Goal: Task Accomplishment & Management: Complete application form

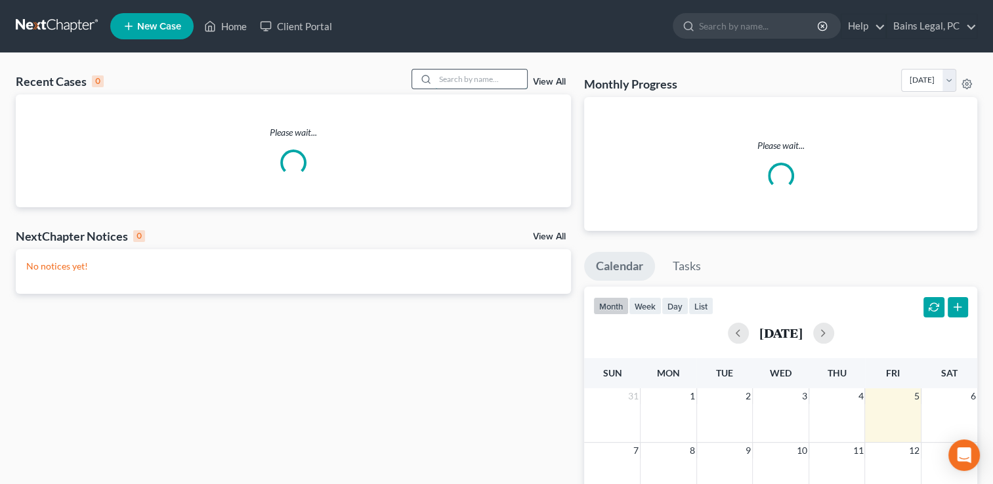
click at [507, 72] on input "search" at bounding box center [481, 79] width 92 height 19
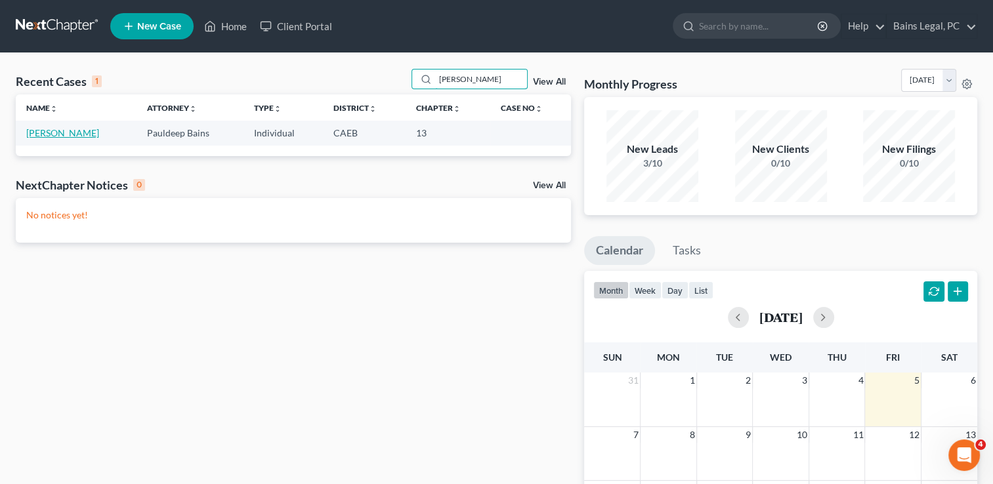
type input "[PERSON_NAME]"
click at [47, 133] on link "[PERSON_NAME]" at bounding box center [62, 132] width 73 height 11
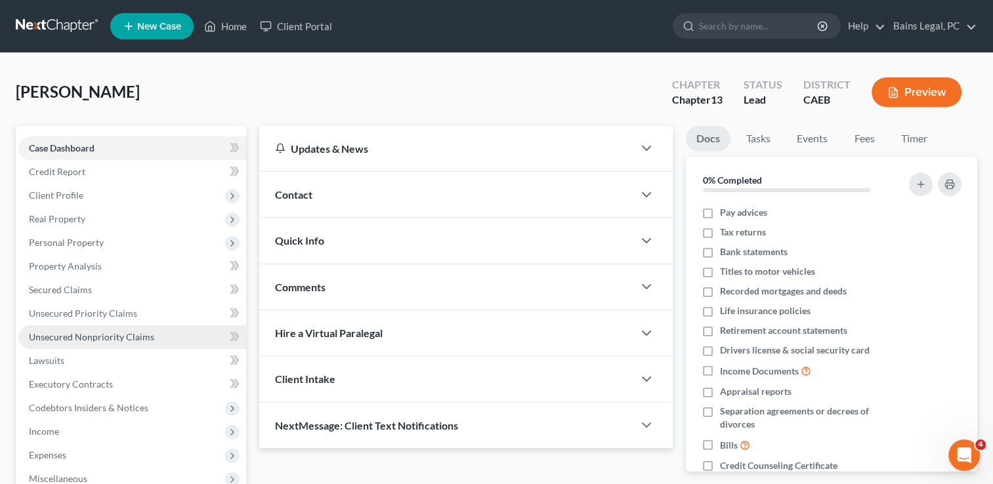
click at [98, 329] on link "Unsecured Nonpriority Claims" at bounding box center [132, 337] width 228 height 24
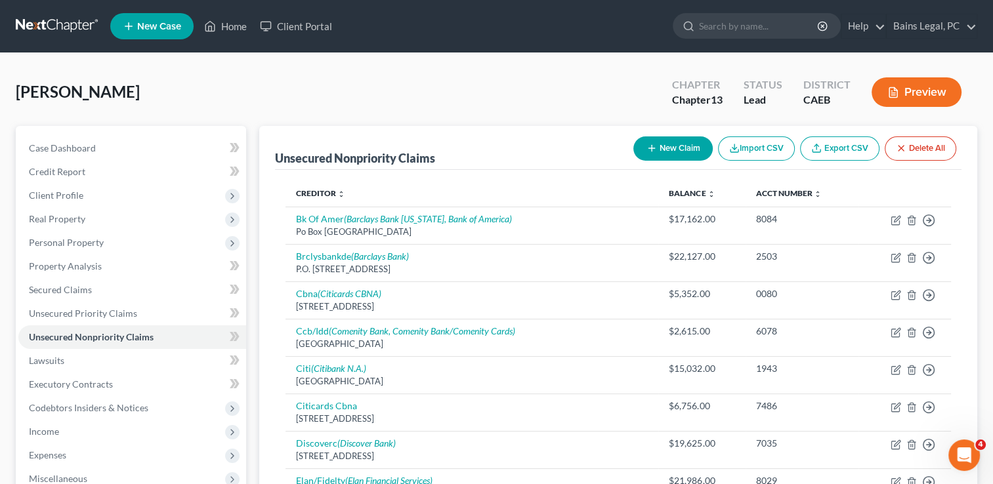
click at [312, 106] on div "[PERSON_NAME] Upgraded Chapter Chapter 13 Status Lead District CAEB Preview" at bounding box center [496, 97] width 961 height 57
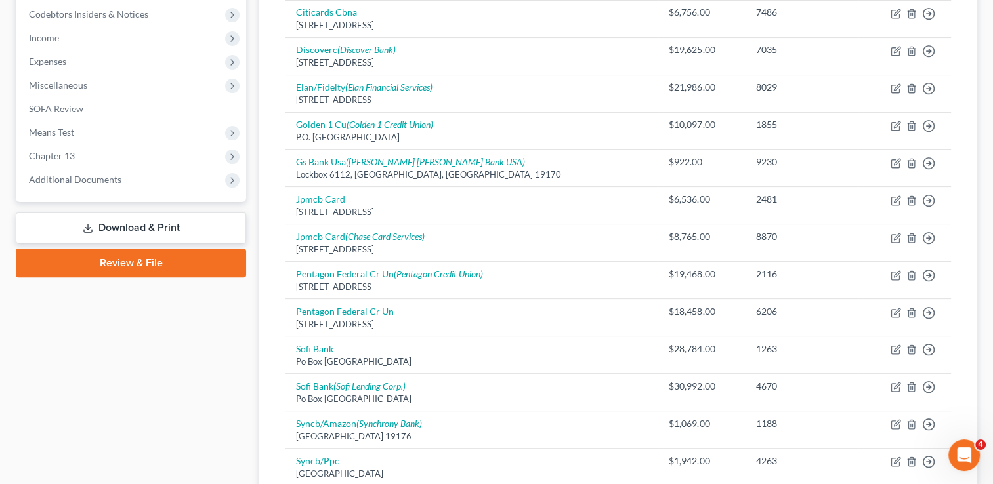
scroll to position [367, 0]
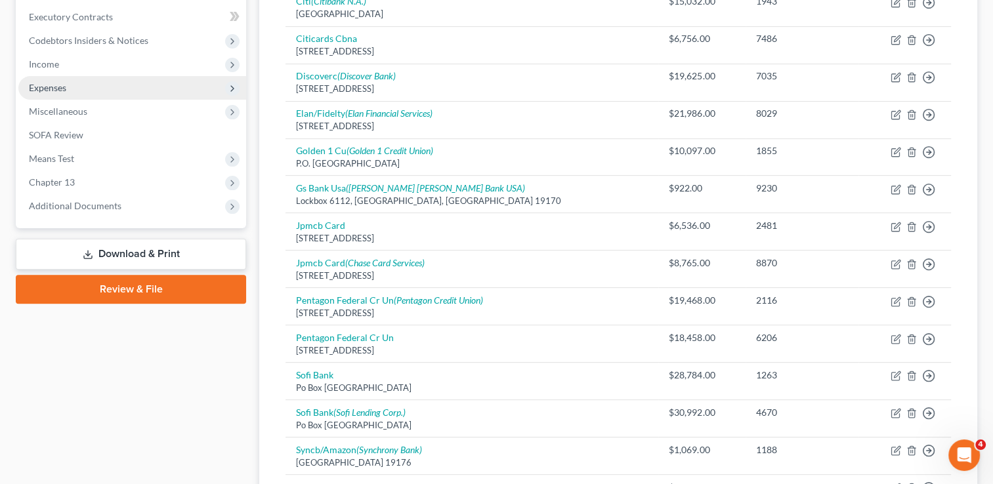
click at [58, 86] on span "Expenses" at bounding box center [47, 87] width 37 height 11
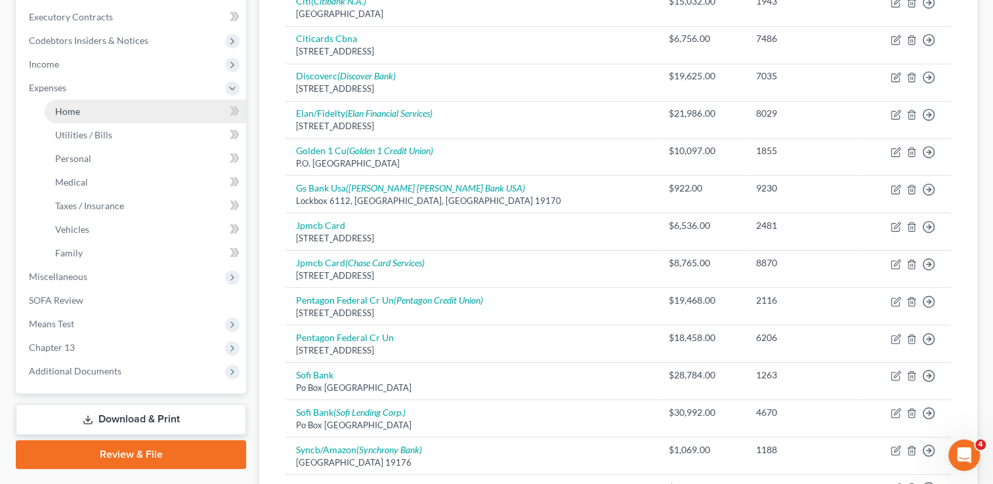
click at [71, 106] on span "Home" at bounding box center [67, 111] width 25 height 11
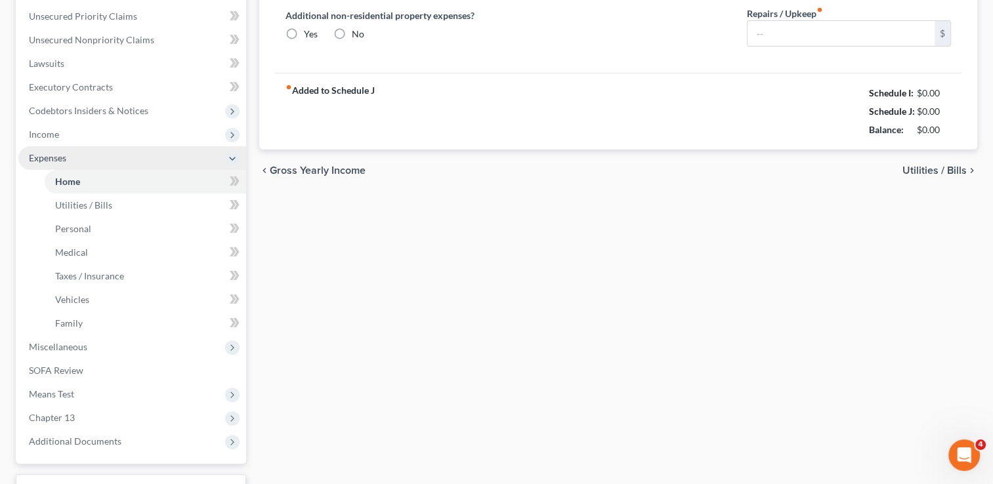
scroll to position [60, 0]
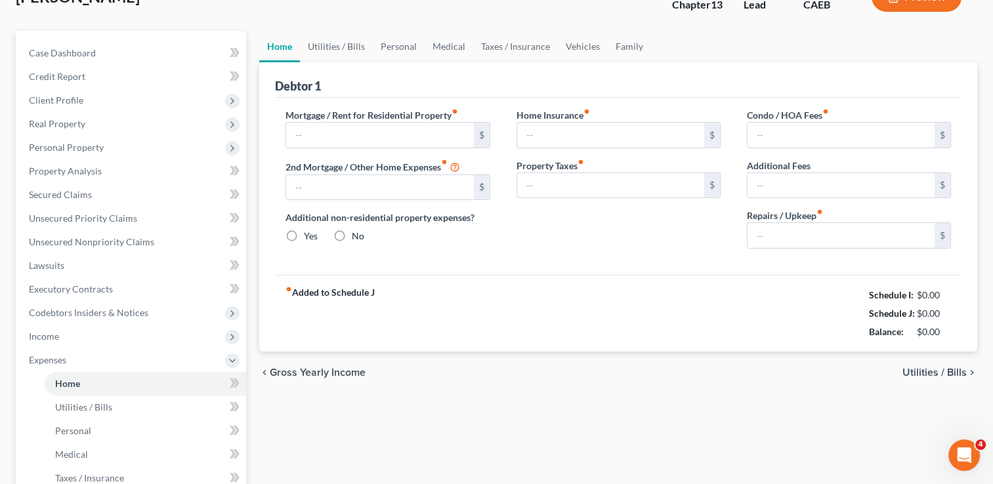
type input "2,355.68"
type input "0.00"
radio input "true"
type input "0.00"
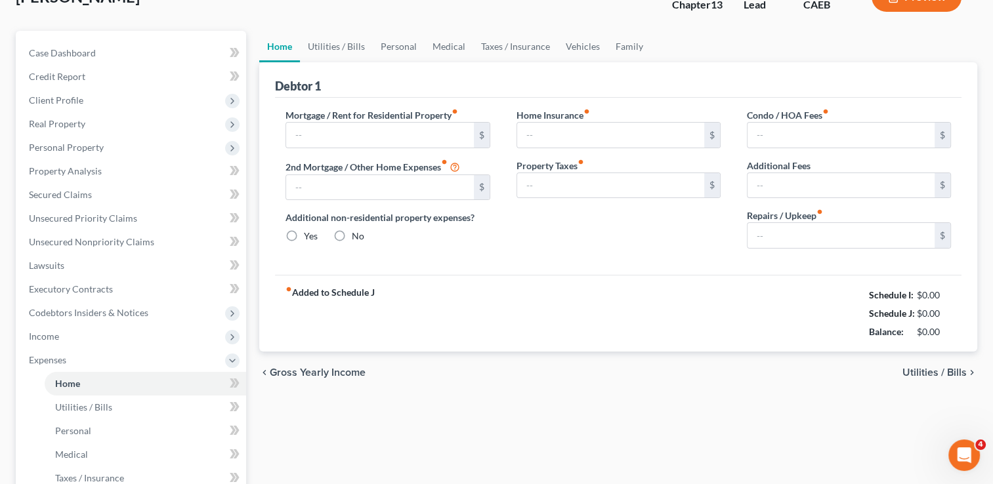
type input "0.00"
type input "250.00"
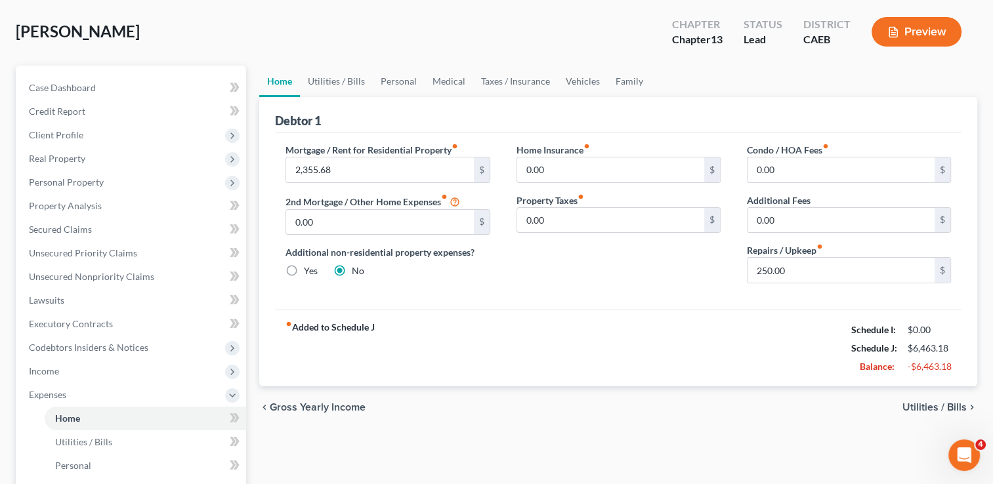
scroll to position [0, 0]
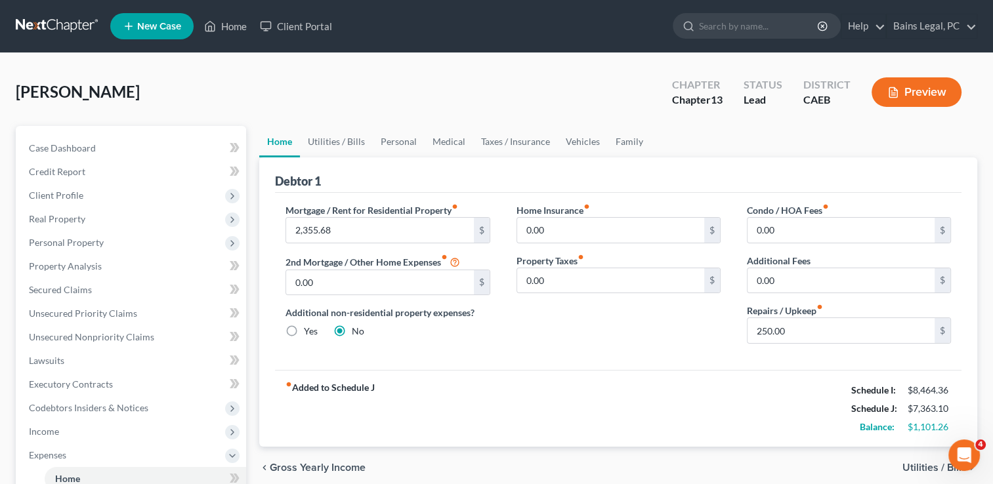
click at [419, 94] on div "[PERSON_NAME] Upgraded Chapter Chapter 13 Status Lead District CAEB Preview" at bounding box center [496, 97] width 961 height 57
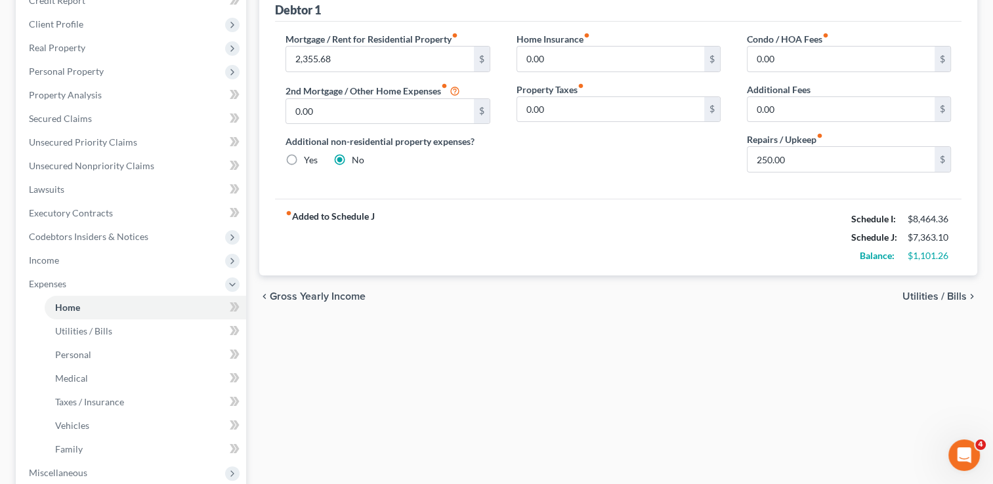
scroll to position [184, 0]
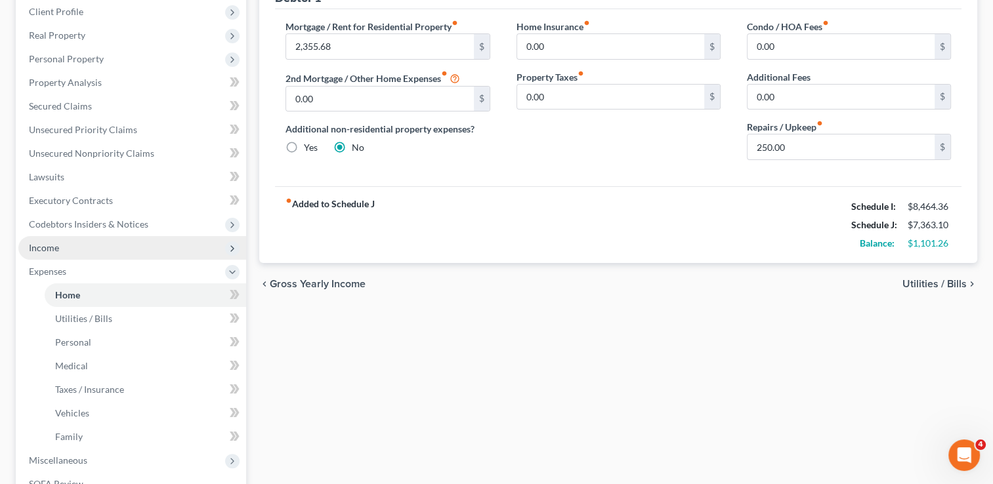
click at [112, 247] on span "Income" at bounding box center [132, 248] width 228 height 24
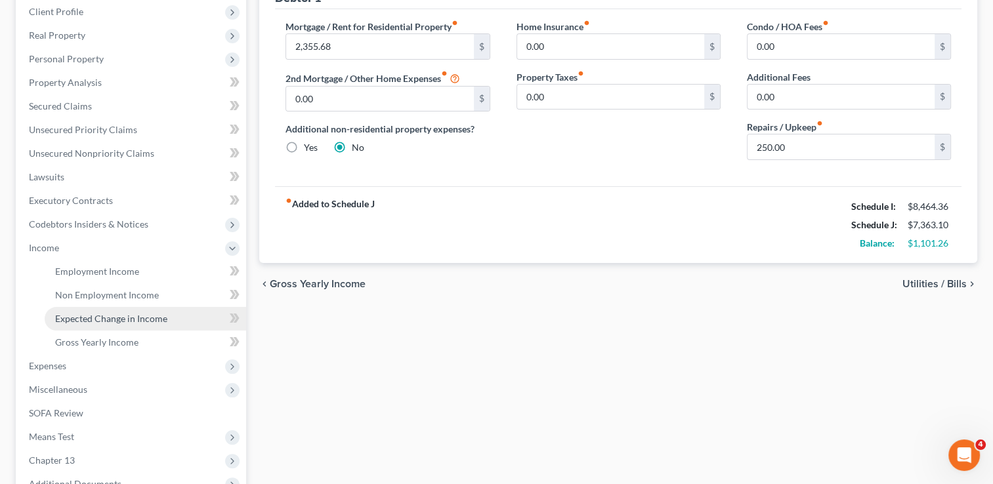
click at [114, 326] on link "Expected Change in Income" at bounding box center [145, 319] width 201 height 24
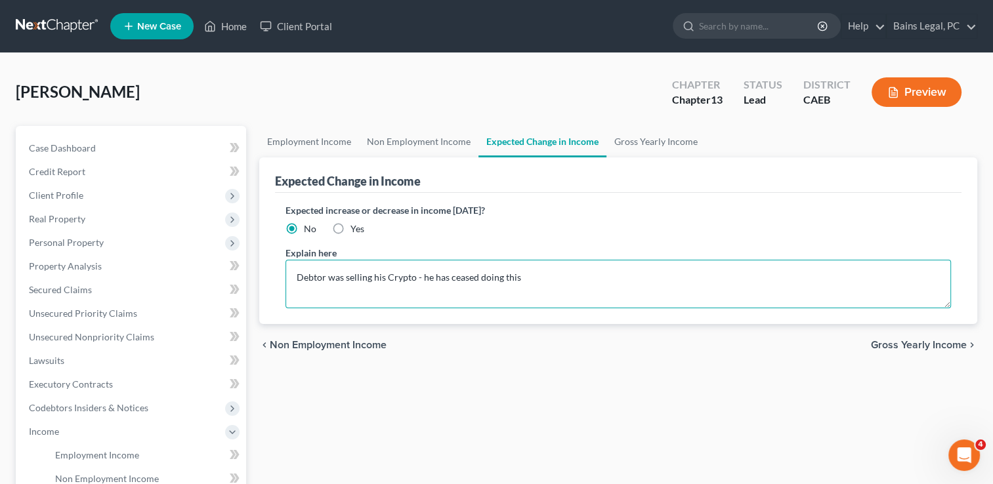
click at [560, 283] on textarea "Debtor was selling his Crypto - he has ceased doing this" at bounding box center [617, 284] width 665 height 49
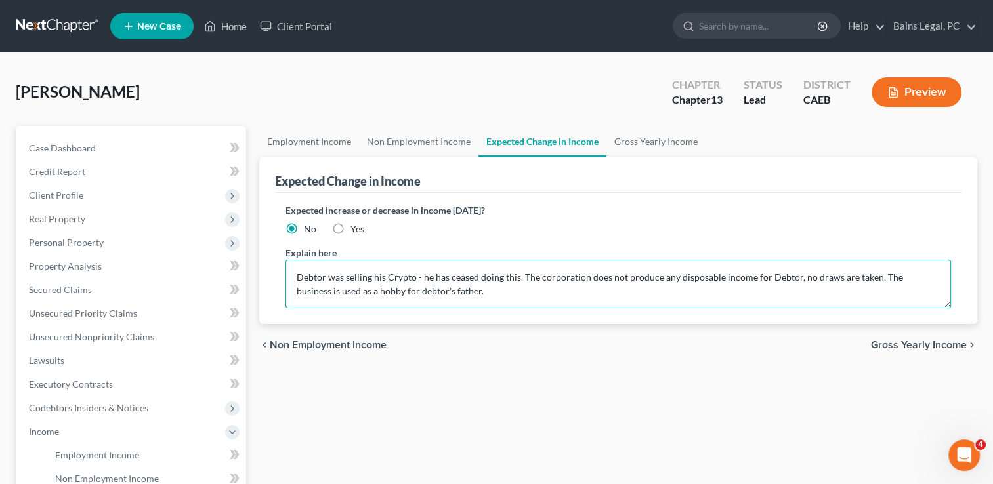
type textarea "Debtor was selling his Crypto - he has ceased doing this. The corporation does …"
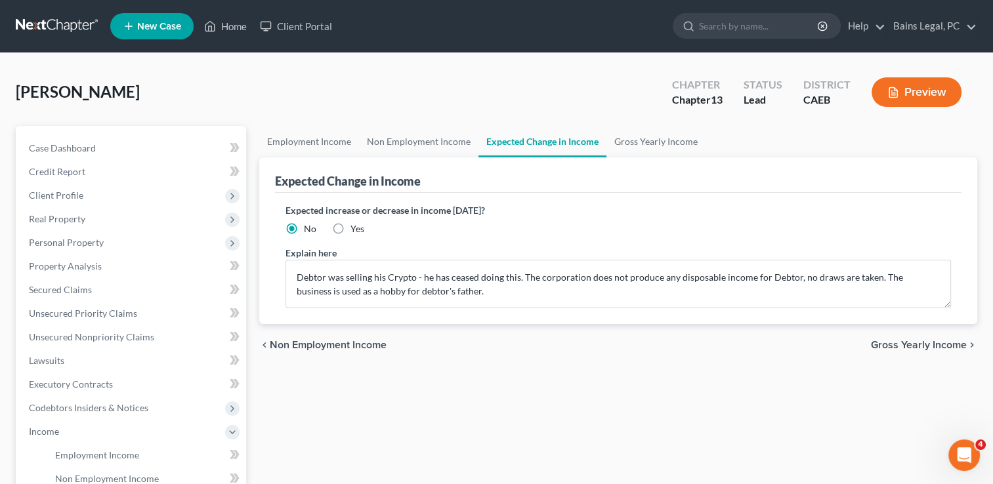
click at [555, 366] on div "Employment Income Non Employment Income Expected Change in Income Gross Yearly …" at bounding box center [618, 446] width 731 height 640
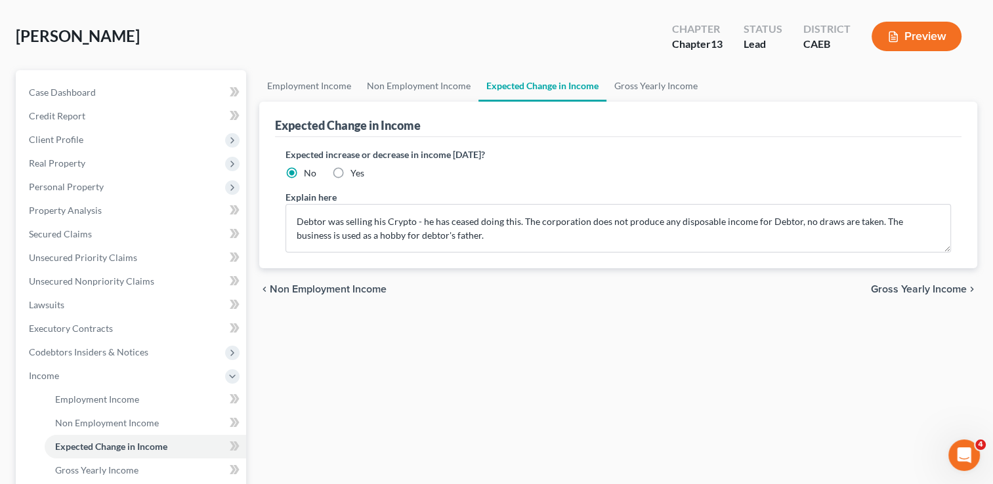
scroll to position [52, 0]
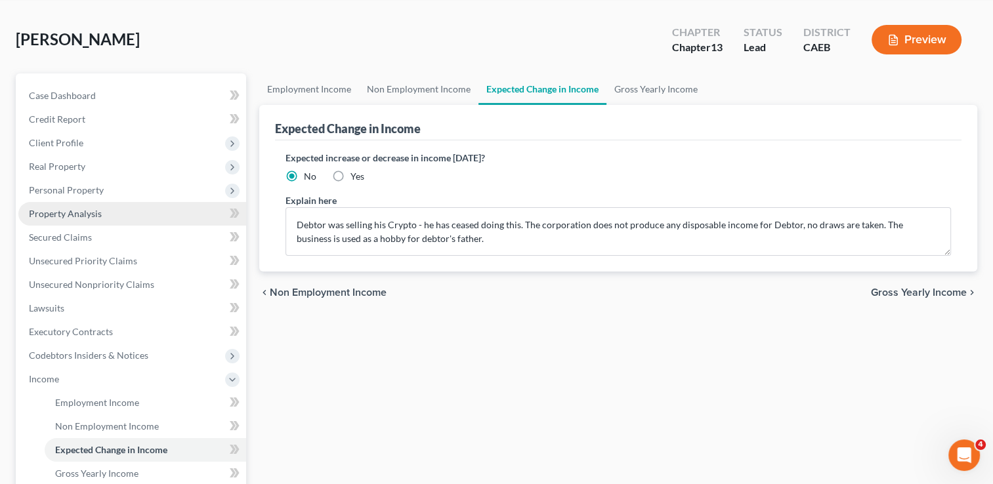
click at [87, 211] on span "Property Analysis" at bounding box center [65, 213] width 73 height 11
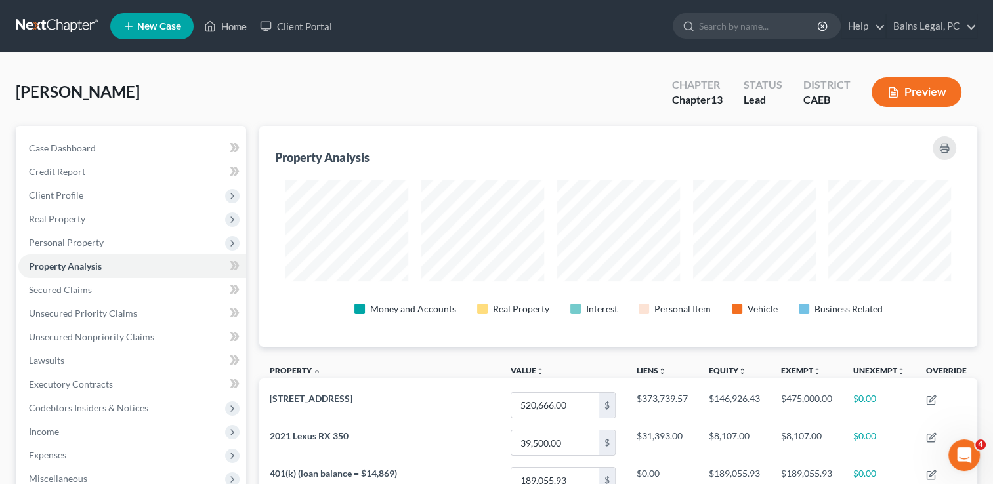
scroll to position [220, 717]
click at [459, 72] on div "[PERSON_NAME] Upgraded Chapter Chapter 13 Status Lead District CAEB Preview" at bounding box center [496, 97] width 961 height 57
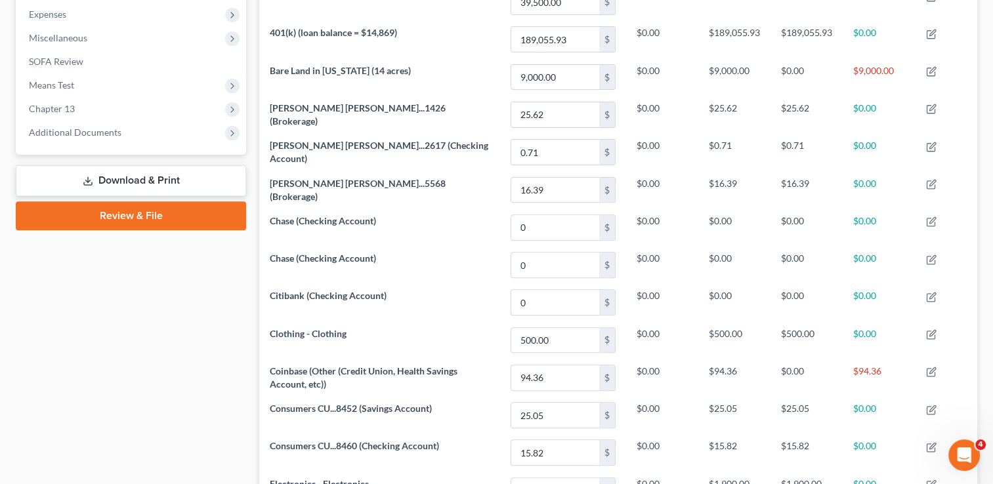
scroll to position [438, 0]
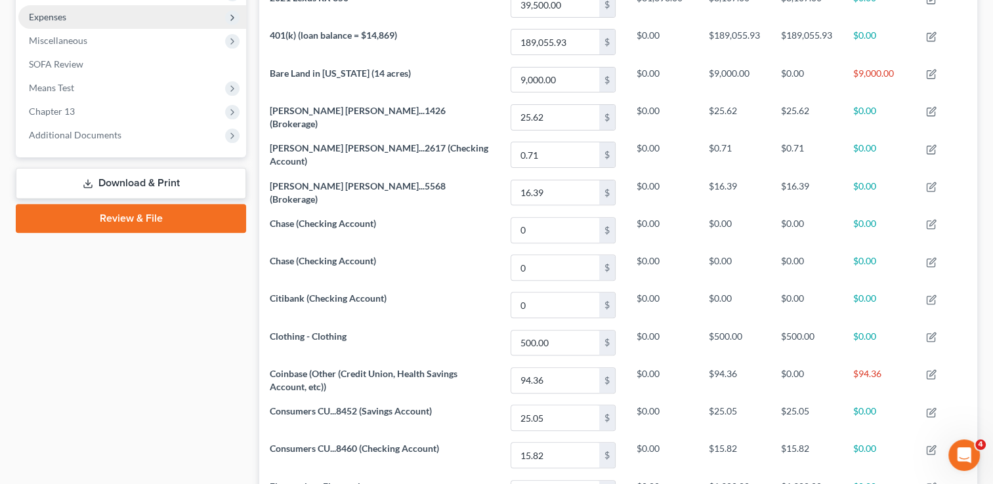
click at [68, 14] on span "Expenses" at bounding box center [132, 17] width 228 height 24
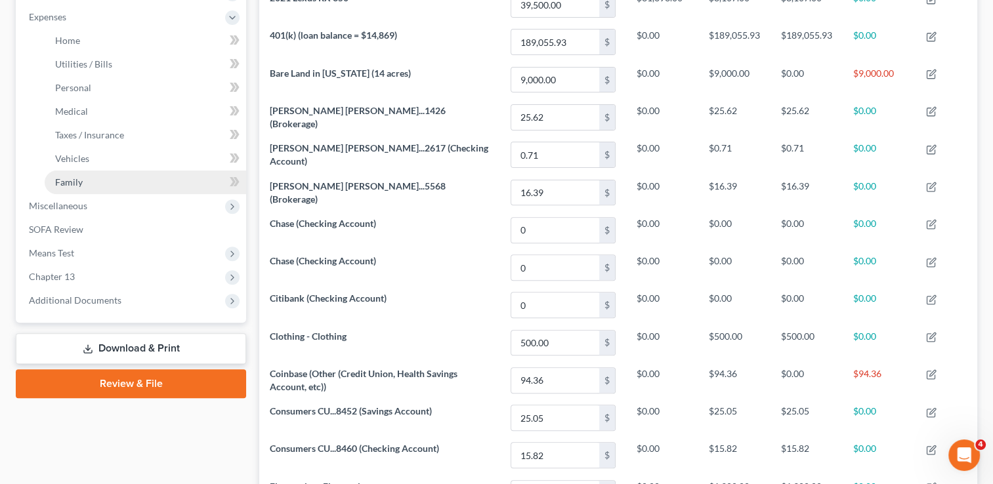
click at [100, 179] on link "Family" at bounding box center [145, 183] width 201 height 24
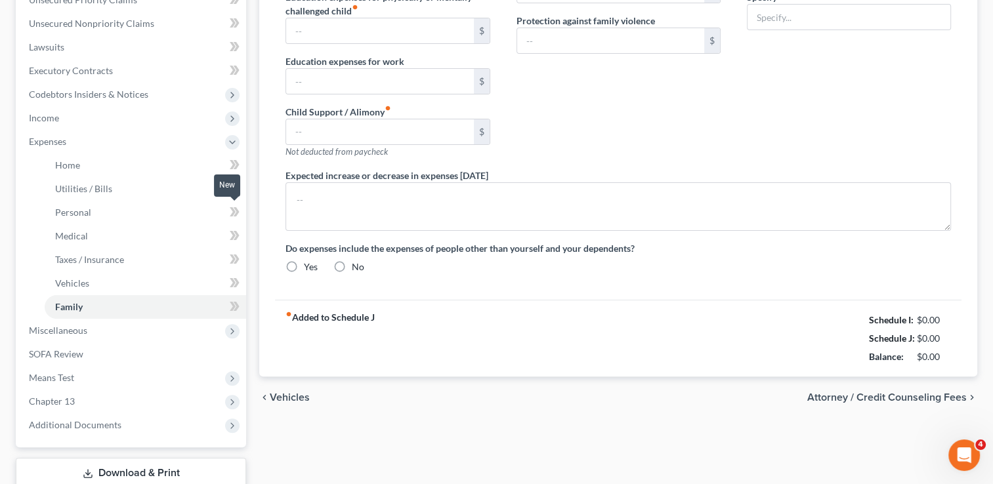
scroll to position [83, 0]
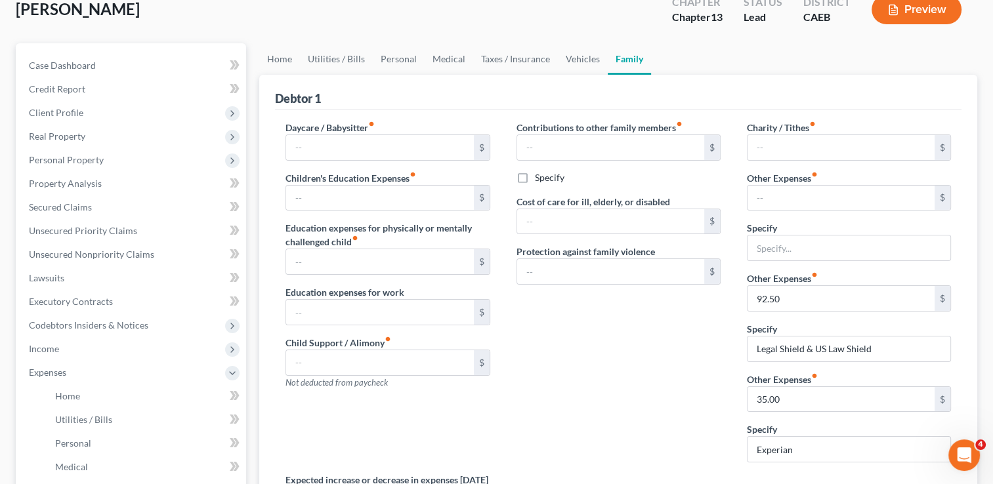
type input "0.00"
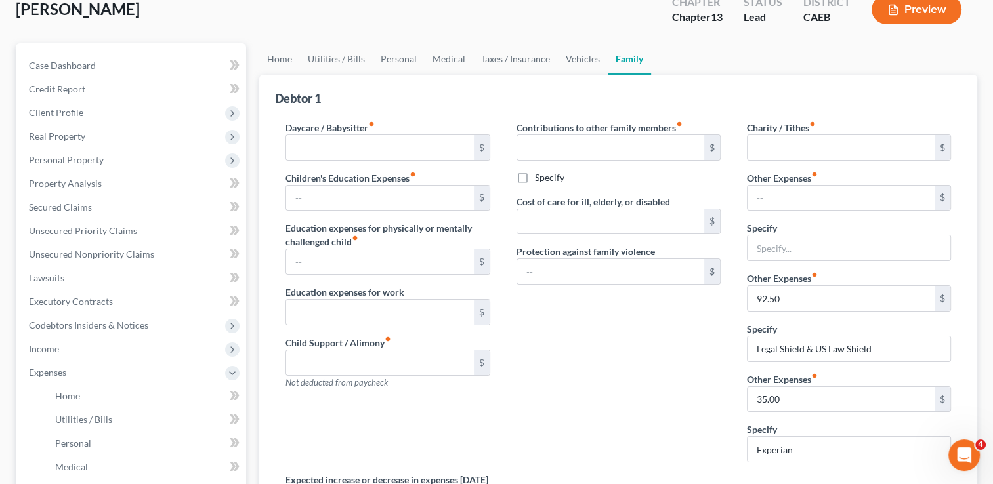
type input "0.00"
type input "115.00"
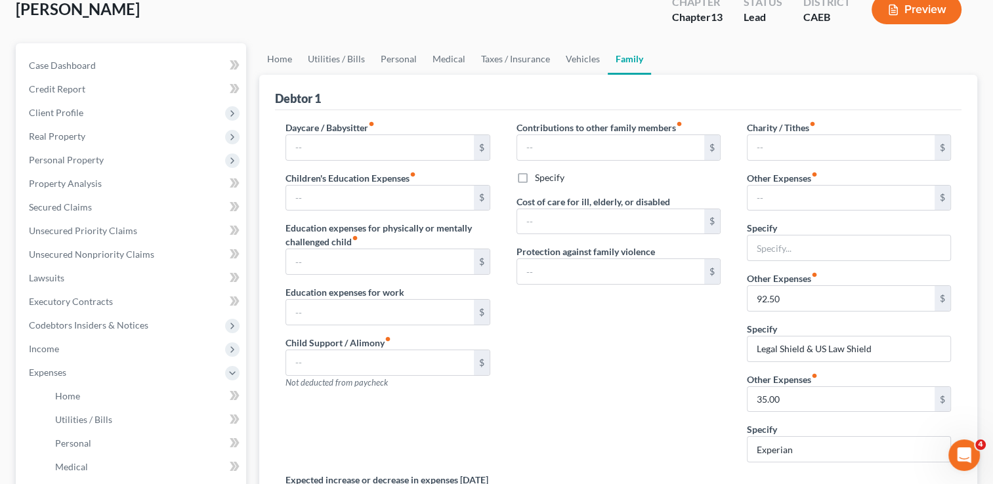
type input "Auto Registration"
type textarea "Toyota payment - [PERSON_NAME]'s Transportation Inc. pays this."
radio input "true"
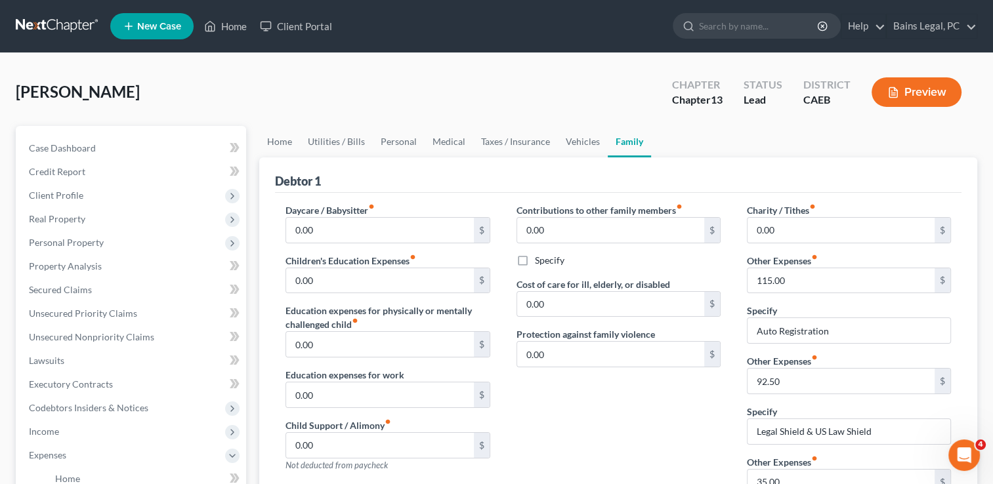
click at [611, 106] on div "[PERSON_NAME] Upgraded Chapter Chapter 13 Status Lead District CAEB Preview" at bounding box center [496, 97] width 961 height 57
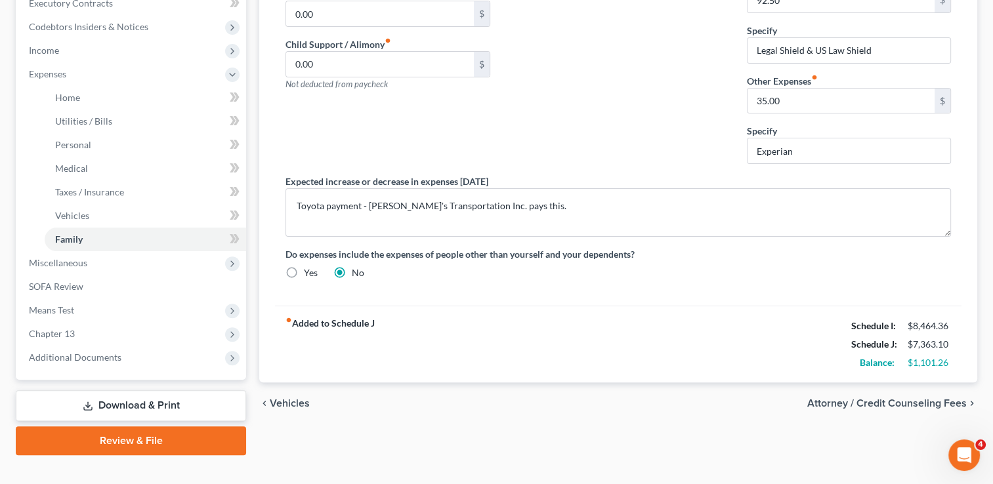
scroll to position [401, 0]
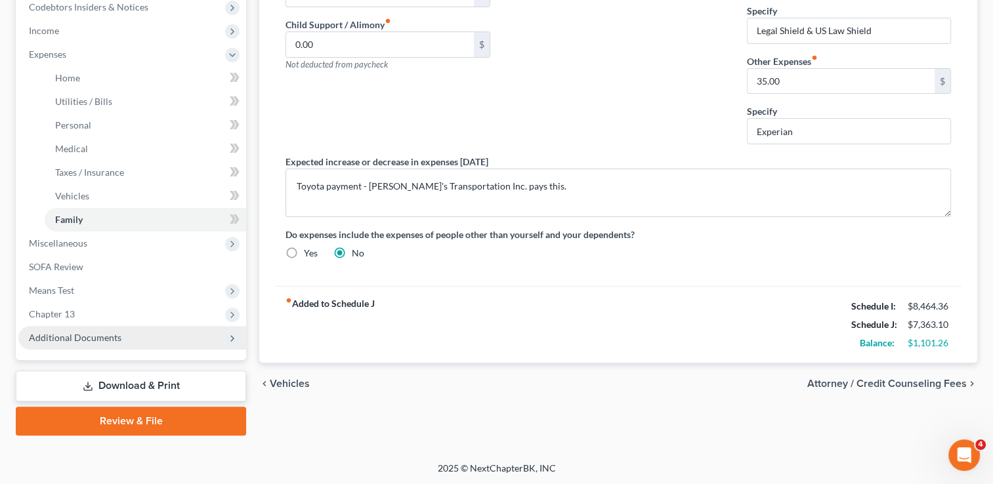
click at [102, 335] on span "Additional Documents" at bounding box center [75, 337] width 93 height 11
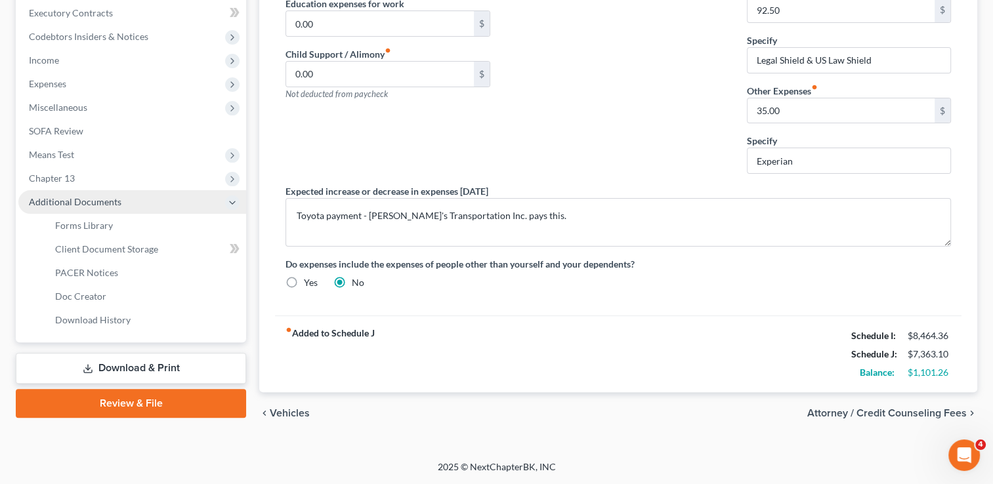
scroll to position [368, 0]
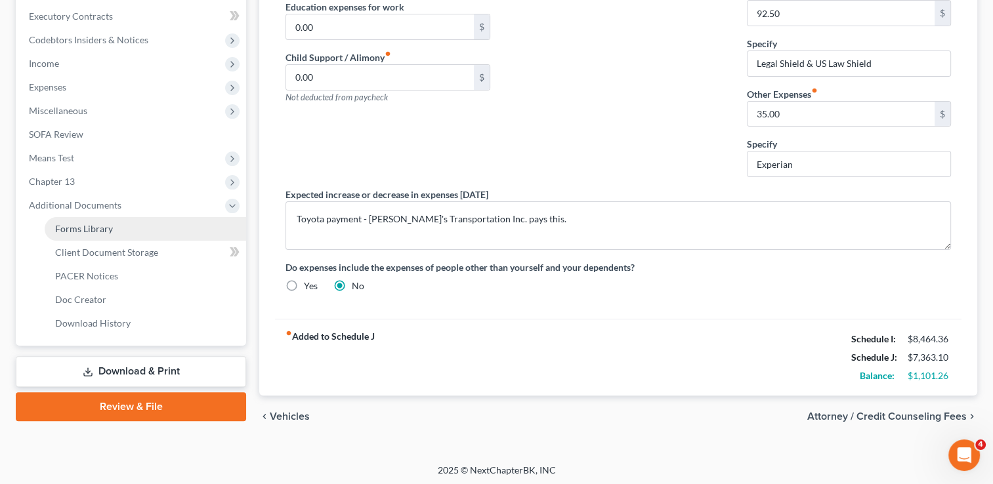
click at [96, 230] on span "Forms Library" at bounding box center [84, 228] width 58 height 11
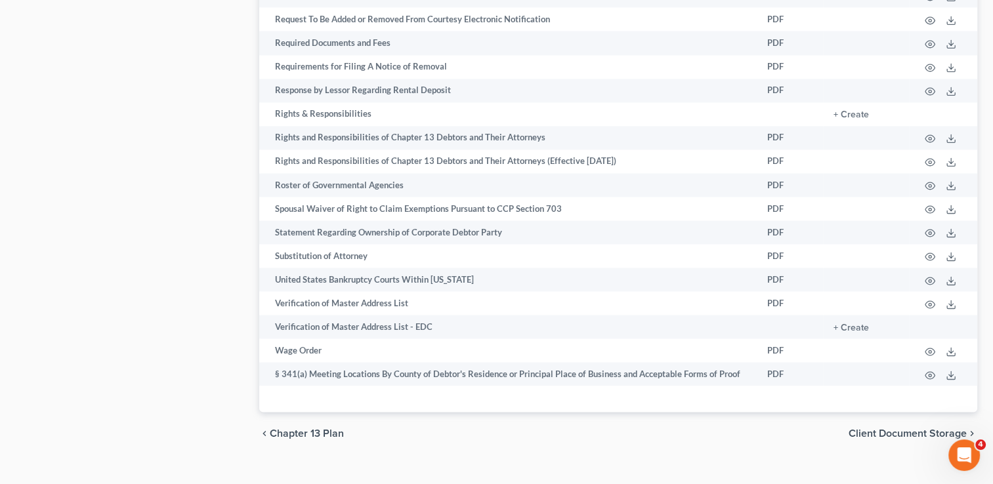
scroll to position [2099, 0]
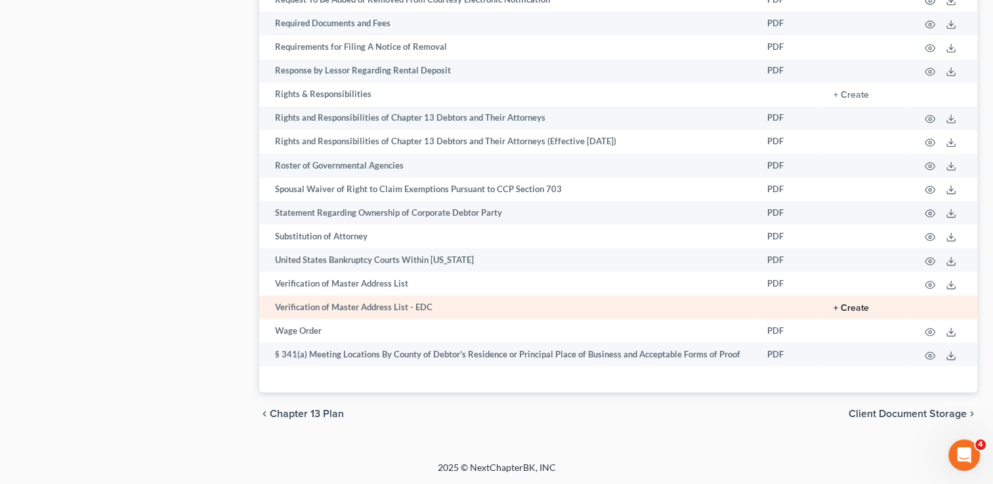
click at [863, 308] on button "+ Create" at bounding box center [850, 308] width 35 height 9
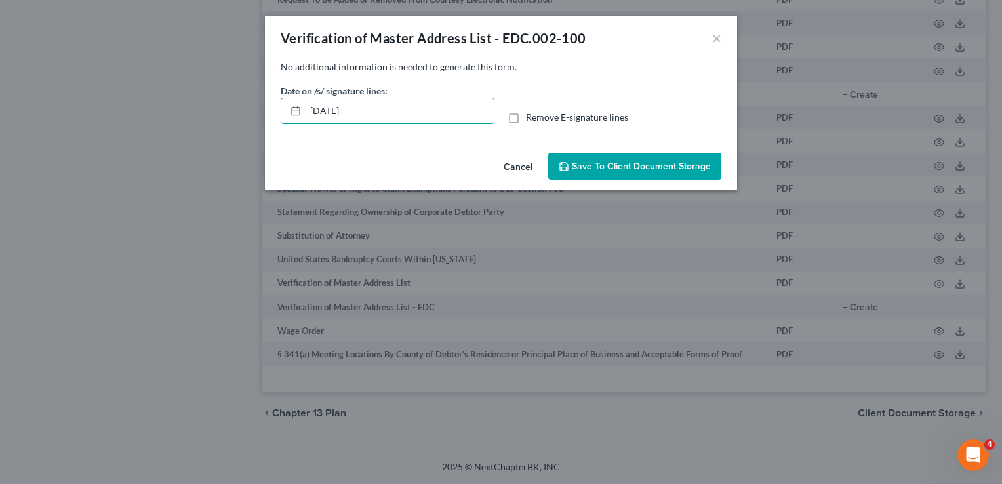
drag, startPoint x: 399, startPoint y: 111, endPoint x: 249, endPoint y: 126, distance: 151.0
click at [249, 126] on div "Verification of Master Address List - EDC.002-100 × No additional information i…" at bounding box center [501, 242] width 1002 height 484
type input "[DATE]"
click at [695, 168] on span "Save to Client Document Storage" at bounding box center [641, 166] width 139 height 11
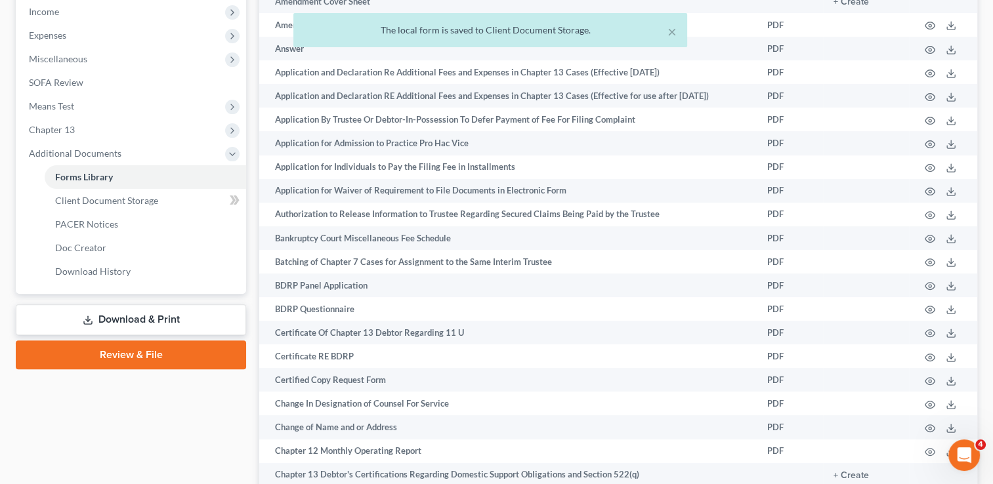
click at [197, 321] on link "Download & Print" at bounding box center [131, 319] width 230 height 31
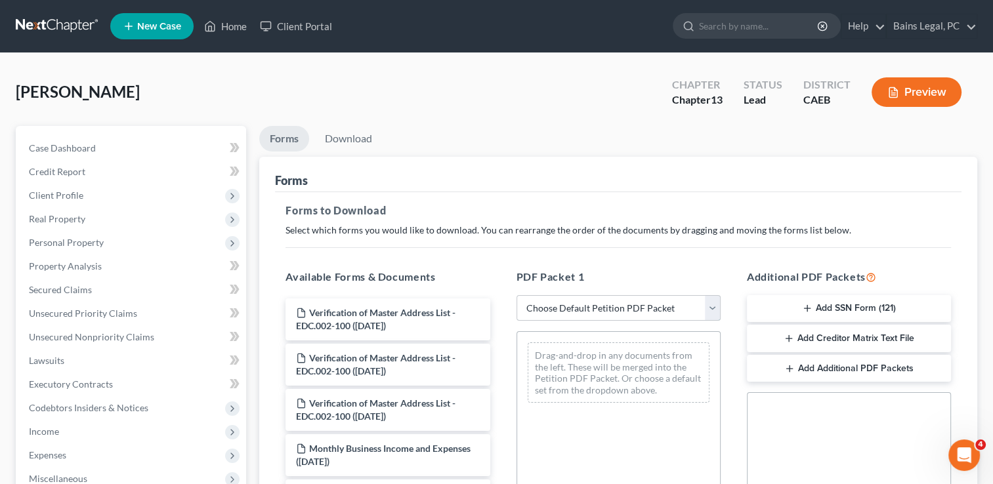
click at [558, 300] on select "Choose Default Petition PDF Packet Complete Bankruptcy Petition (all forms and …" at bounding box center [618, 308] width 204 height 26
select select "0"
click at [516, 295] on select "Choose Default Petition PDF Packet Complete Bankruptcy Petition (all forms and …" at bounding box center [618, 308] width 204 height 26
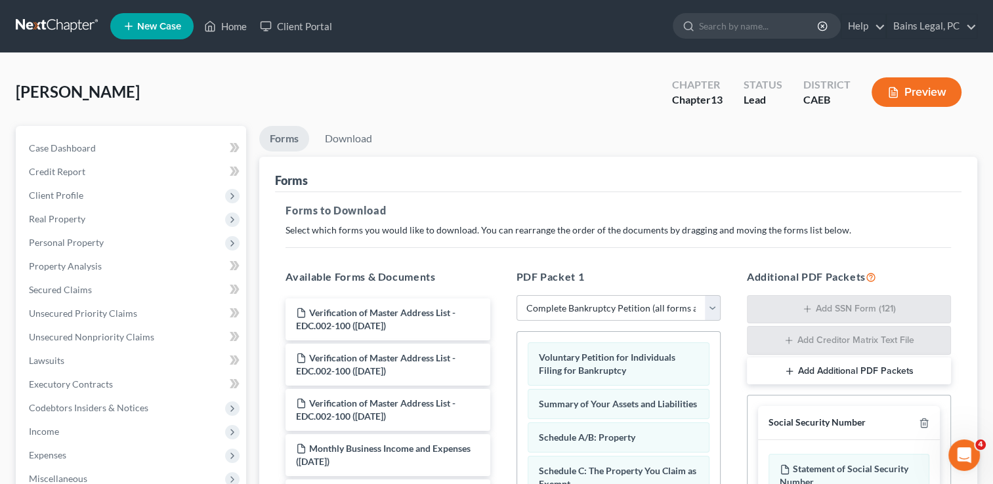
click at [569, 189] on div "Forms" at bounding box center [618, 174] width 686 height 35
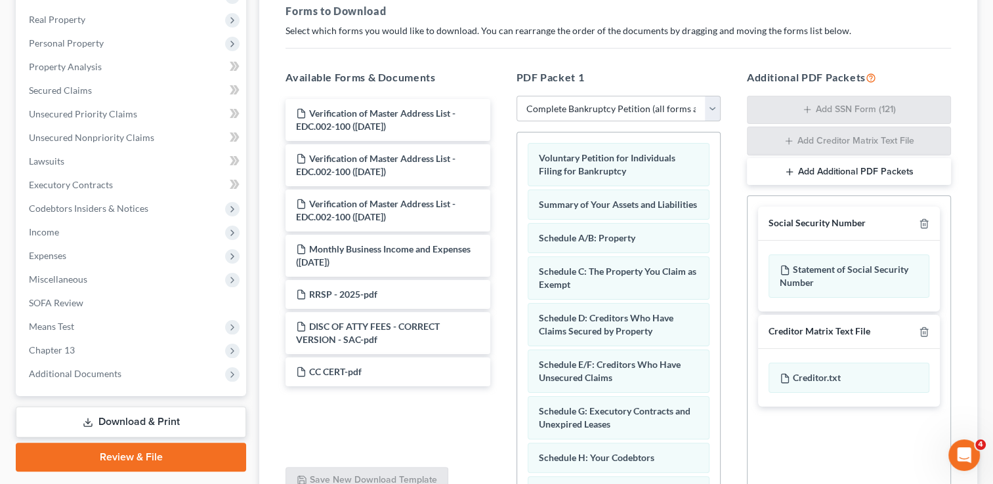
scroll to position [210, 0]
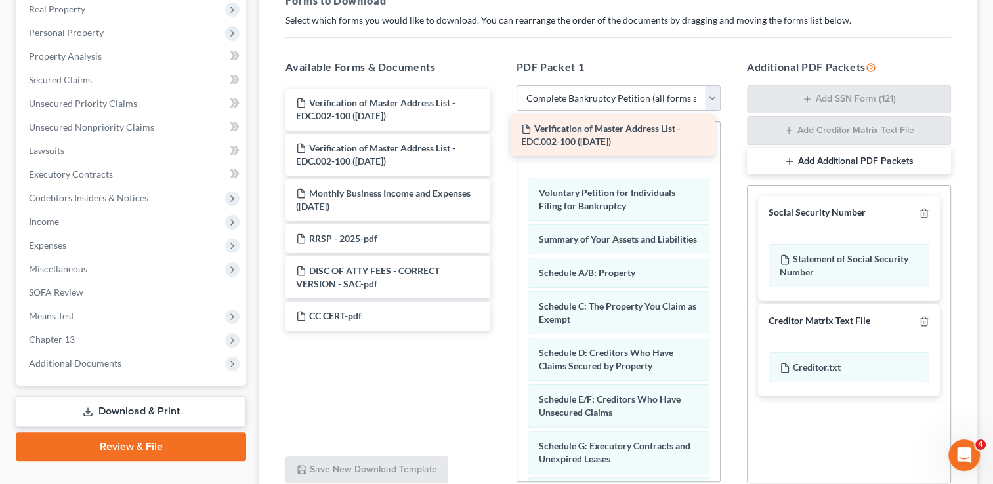
drag, startPoint x: 424, startPoint y: 111, endPoint x: 650, endPoint y: 138, distance: 226.6
click at [500, 138] on div "Verification of Master Address List - EDC.002-100 ([DATE]) Verification of Mast…" at bounding box center [387, 210] width 225 height 242
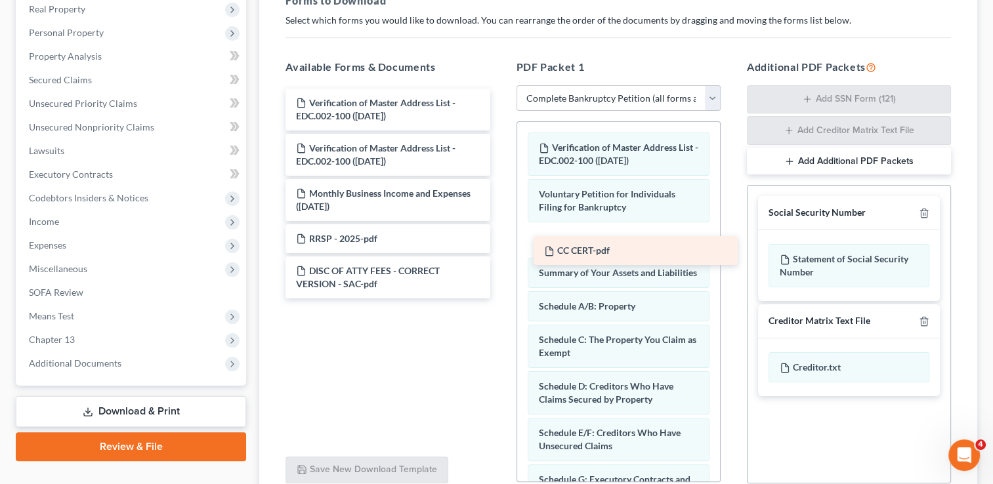
drag, startPoint x: 417, startPoint y: 320, endPoint x: 665, endPoint y: 256, distance: 256.2
click at [500, 256] on div "CC CERT-pdf Verification of Master Address List - EDC.002-100 ([DATE]) Verifica…" at bounding box center [387, 194] width 225 height 210
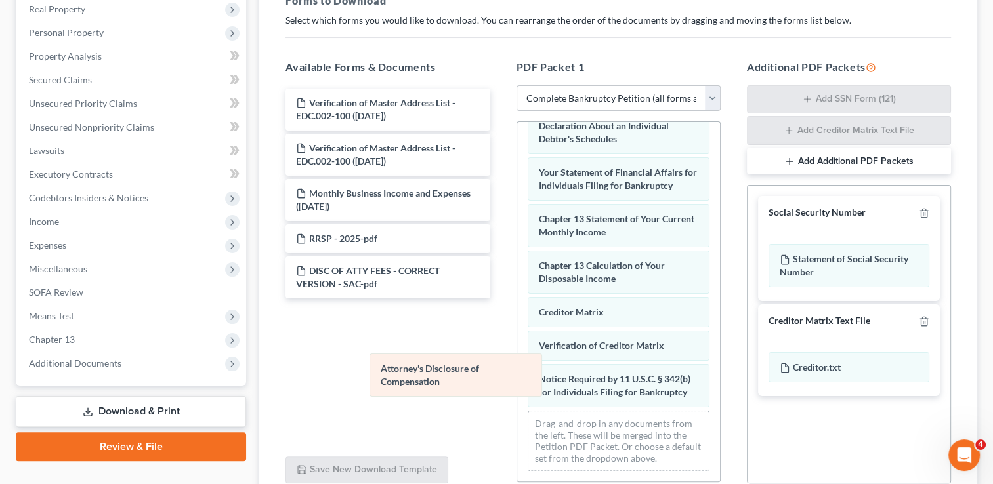
scroll to position [522, 0]
drag, startPoint x: 570, startPoint y: 382, endPoint x: 371, endPoint y: 354, distance: 201.3
click at [517, 354] on div "Attorney's Disclosure of Compensation Verification of Master Address List - EDC…" at bounding box center [618, 50] width 203 height 861
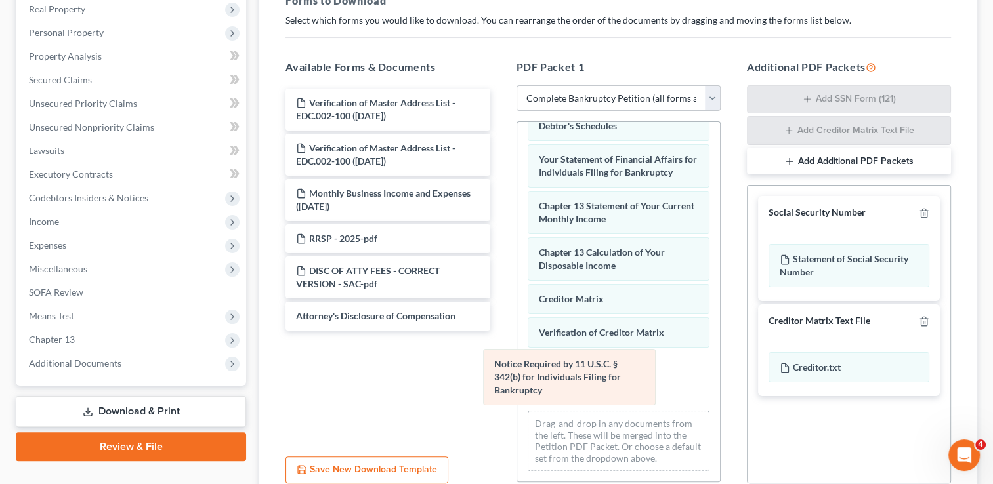
scroll to position [463, 0]
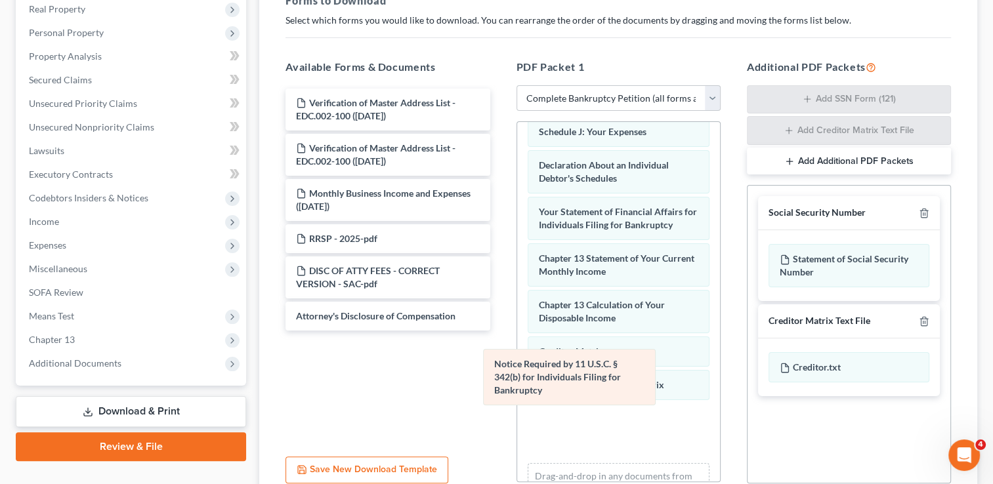
drag, startPoint x: 580, startPoint y: 390, endPoint x: 379, endPoint y: 372, distance: 201.6
click at [517, 372] on div "Notice Required by 11 U.S.C. § 342(b) for Individuals Filing for Bankruptcy Ver…" at bounding box center [618, 97] width 203 height 875
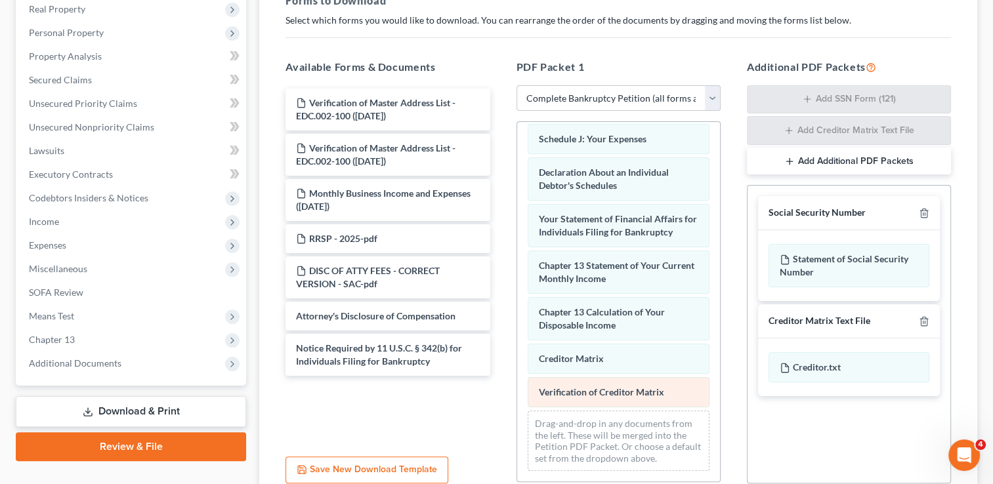
scroll to position [430, 0]
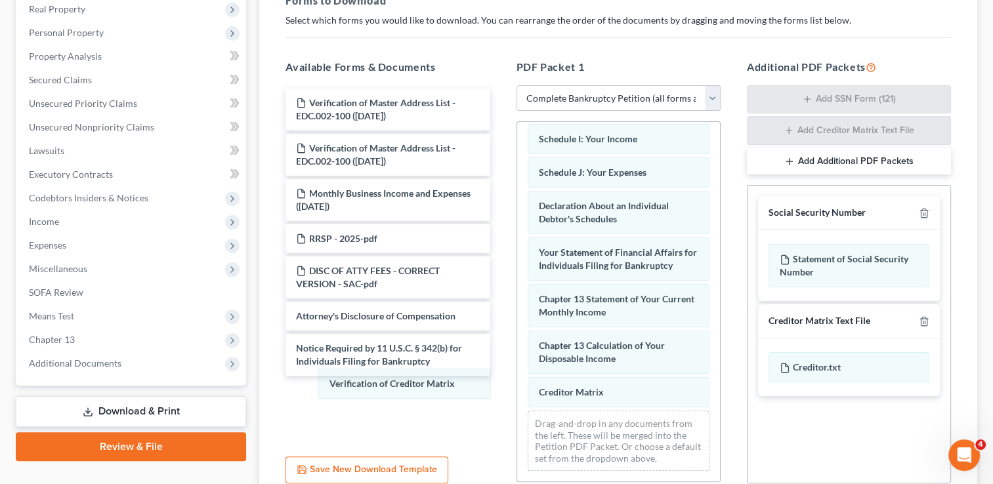
click at [517, 392] on div "Verification of Creditor Matrix Verification of Master Address List - EDC.002-1…" at bounding box center [618, 90] width 203 height 781
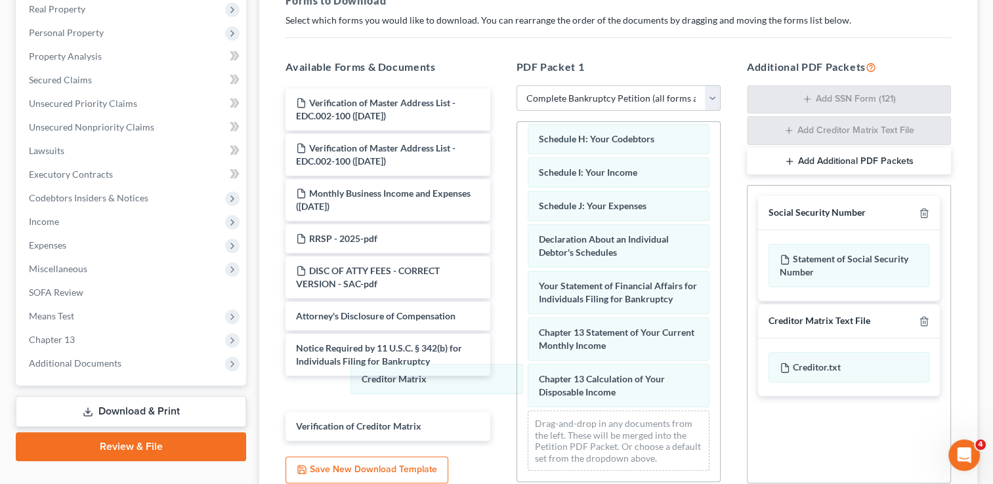
scroll to position [396, 0]
drag, startPoint x: 591, startPoint y: 390, endPoint x: 581, endPoint y: 391, distance: 9.9
click at [517, 377] on div "Creditor Matrix Verification of Master Address List - EDC.002-100 ([DATE]) Volu…" at bounding box center [618, 108] width 203 height 748
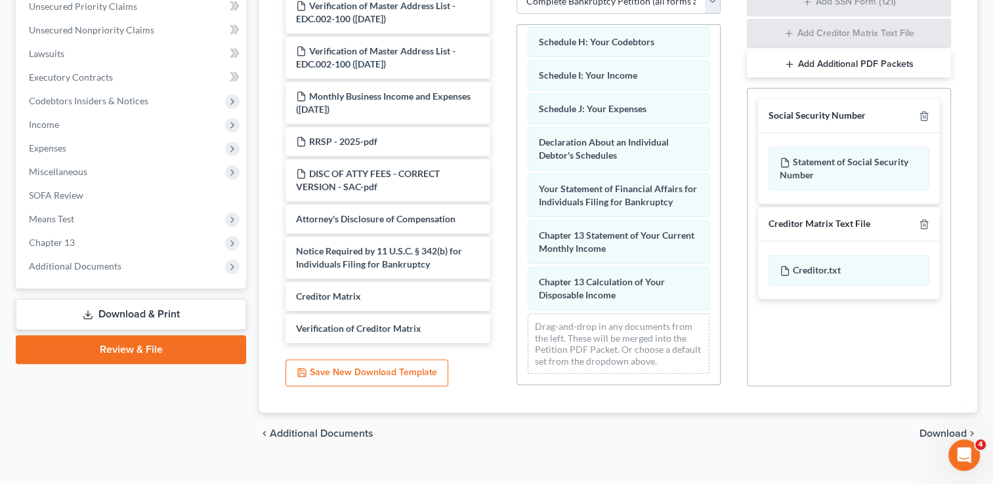
scroll to position [325, 0]
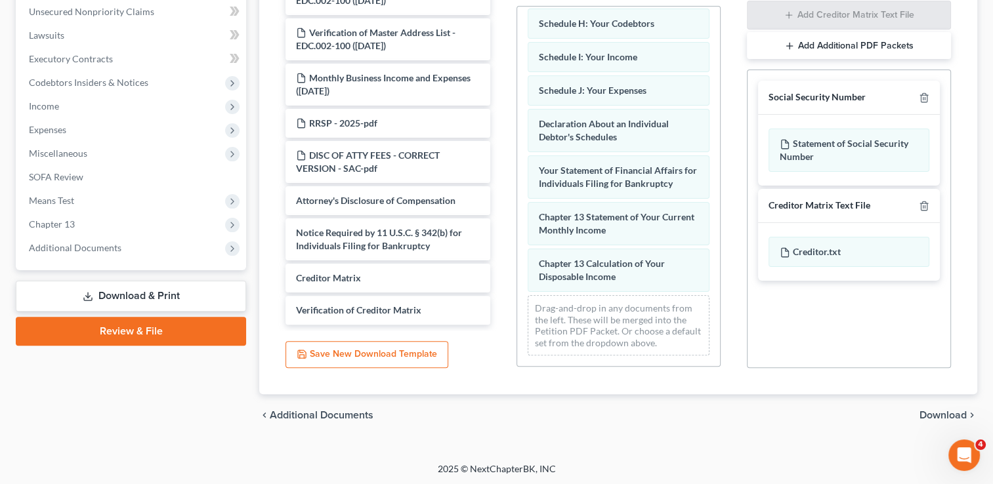
click at [936, 410] on span "Download" at bounding box center [942, 415] width 47 height 10
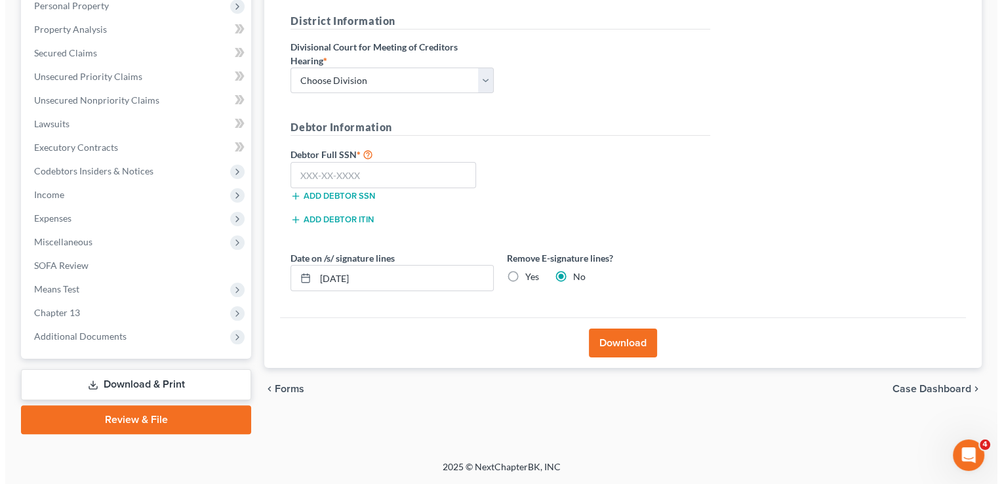
scroll to position [236, 0]
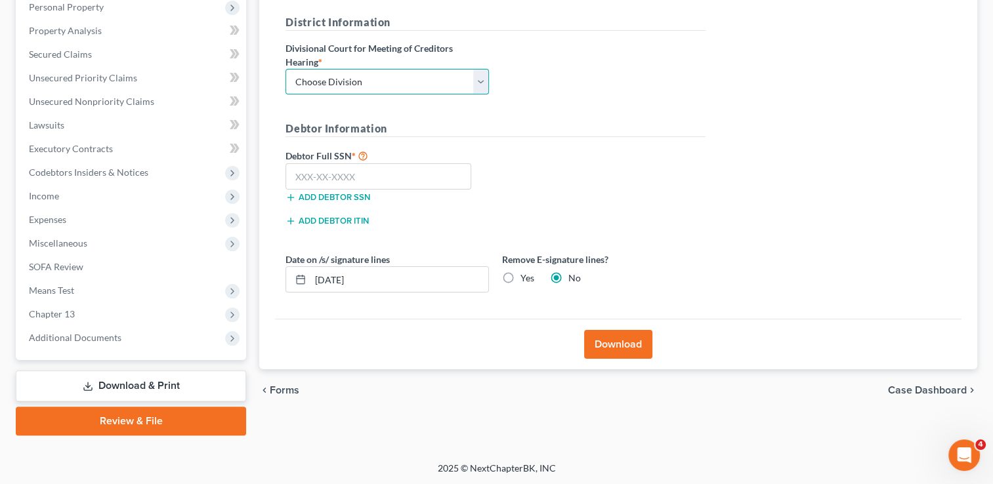
click at [337, 90] on select "Choose Division Fresno Modesto [GEOGRAPHIC_DATA]" at bounding box center [386, 82] width 203 height 26
select select "2"
click at [285, 69] on select "Choose Division Fresno Modesto [GEOGRAPHIC_DATA]" at bounding box center [386, 82] width 203 height 26
click at [354, 182] on input "text" at bounding box center [378, 176] width 186 height 26
type input "614-21-9685"
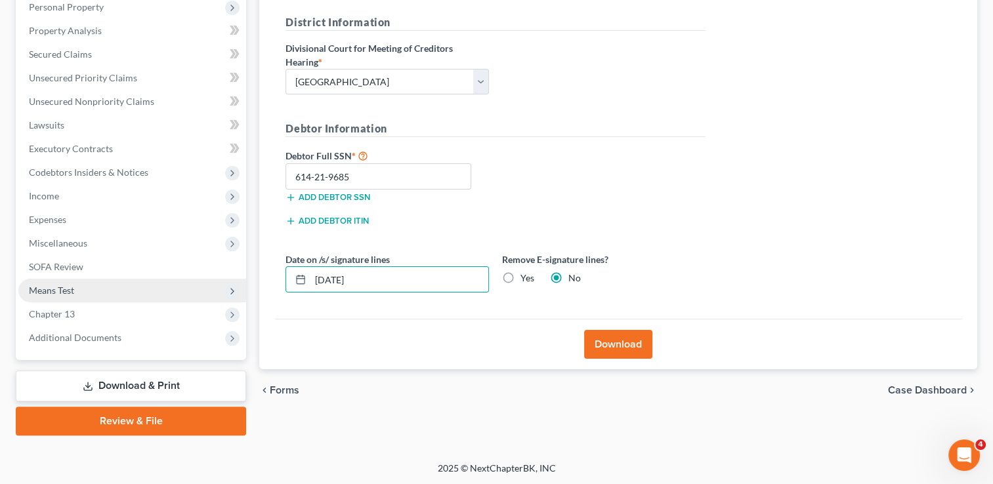
drag, startPoint x: 406, startPoint y: 279, endPoint x: 241, endPoint y: 285, distance: 164.8
click at [241, 285] on div "Petition Navigation Case Dashboard Payments Invoices Payments Payments Credit R…" at bounding box center [496, 162] width 974 height 545
type input "[DATE]"
click at [623, 349] on button "Download" at bounding box center [618, 344] width 68 height 29
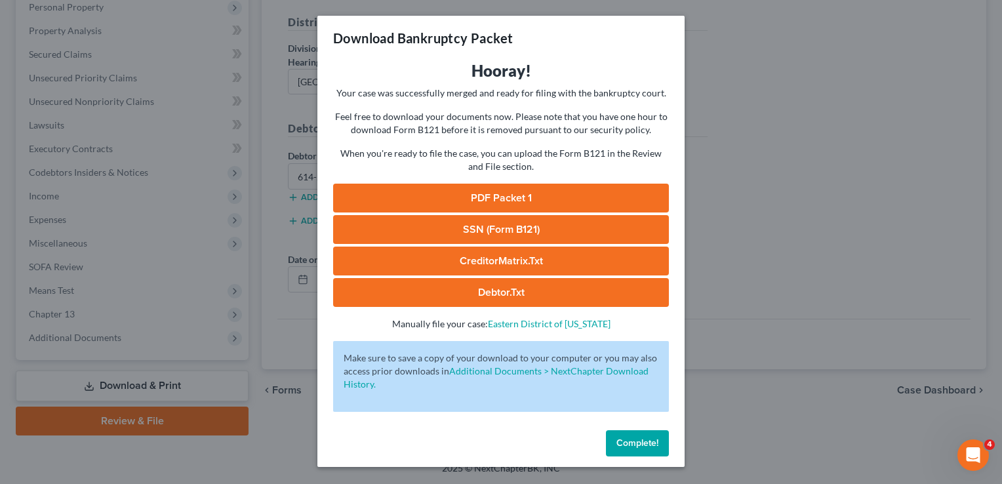
click at [476, 199] on link "PDF Packet 1" at bounding box center [501, 198] width 336 height 29
click at [504, 227] on link "SSN (Form B121)" at bounding box center [501, 229] width 336 height 29
click at [550, 259] on link "CreditorMatrix.txt" at bounding box center [501, 261] width 336 height 29
click at [476, 308] on div "Hooray! Your case was successfully merged and ready for filing with the bankrup…" at bounding box center [501, 195] width 336 height 270
click at [459, 291] on link "Debtor.txt" at bounding box center [501, 292] width 336 height 29
